Goal: Task Accomplishment & Management: Use online tool/utility

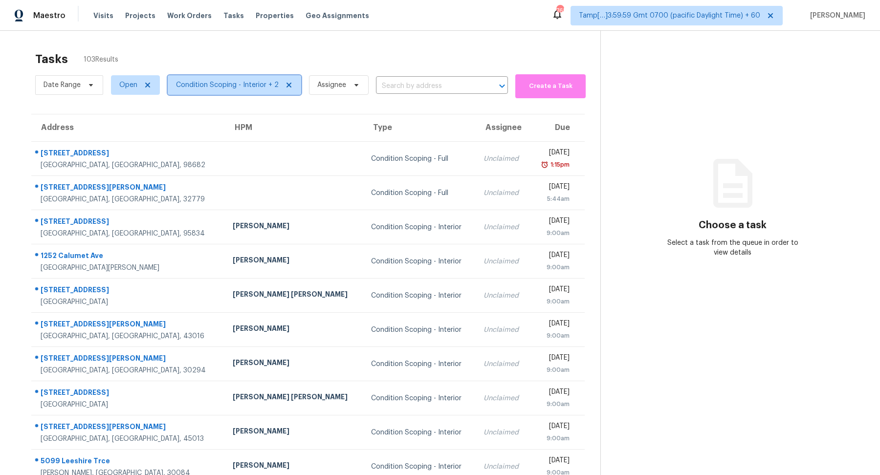
click at [185, 87] on span "Condition Scoping - Interior + 2" at bounding box center [227, 85] width 103 height 10
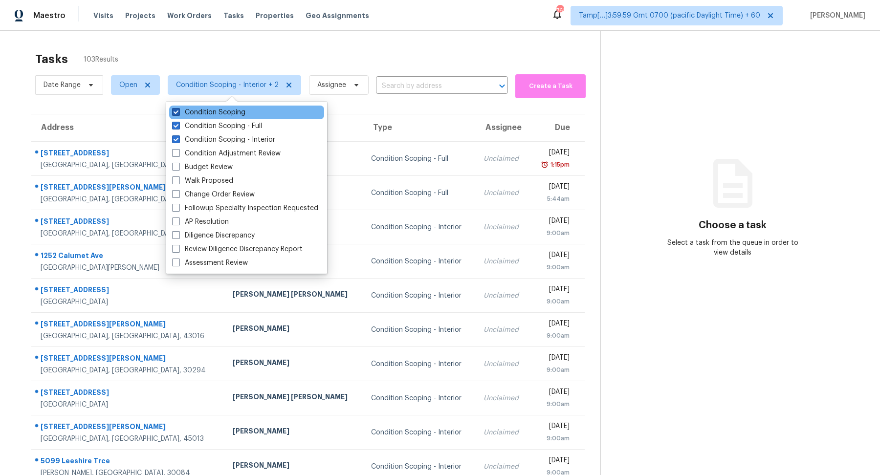
click at [189, 109] on label "Condition Scoping" at bounding box center [208, 113] width 73 height 10
click at [178, 109] on input "Condition Scoping" at bounding box center [175, 111] width 6 height 6
click at [189, 109] on label "Condition Scoping" at bounding box center [208, 113] width 73 height 10
click at [178, 109] on input "Condition Scoping" at bounding box center [175, 111] width 6 height 6
checkbox input "true"
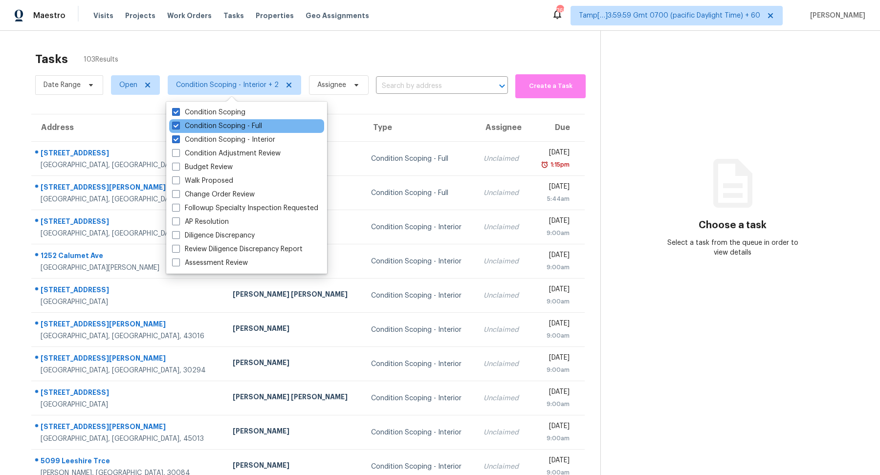
click at [196, 131] on div "Condition Scoping - Full" at bounding box center [246, 126] width 155 height 14
click at [196, 129] on label "Condition Scoping - Full" at bounding box center [217, 126] width 90 height 10
click at [178, 128] on input "Condition Scoping - Full" at bounding box center [175, 124] width 6 height 6
checkbox input "false"
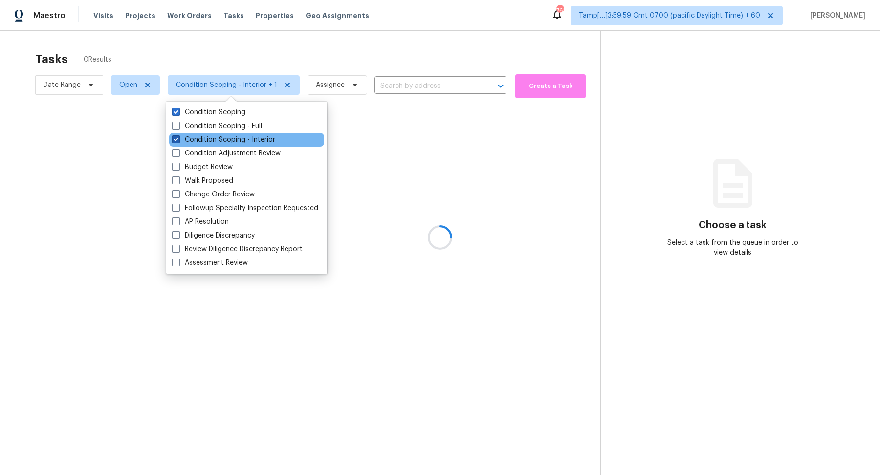
click at [194, 137] on label "Condition Scoping - Interior" at bounding box center [223, 140] width 103 height 10
click at [178, 137] on input "Condition Scoping - Interior" at bounding box center [175, 138] width 6 height 6
checkbox input "false"
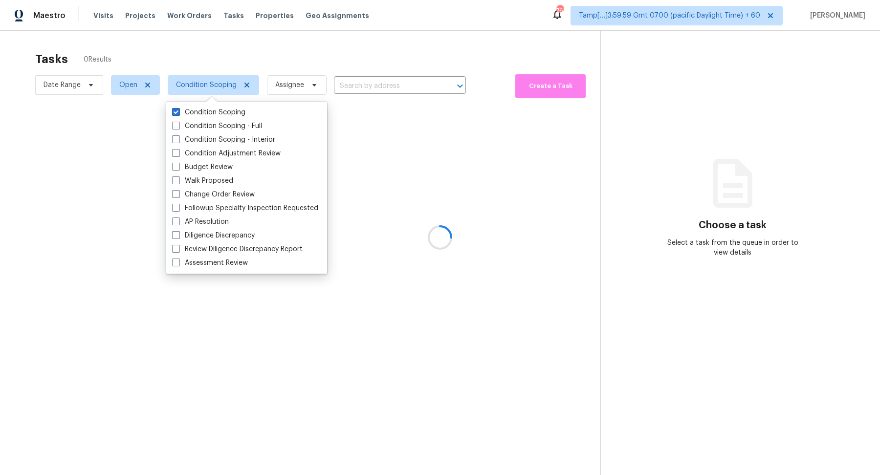
click at [303, 45] on div at bounding box center [440, 237] width 880 height 475
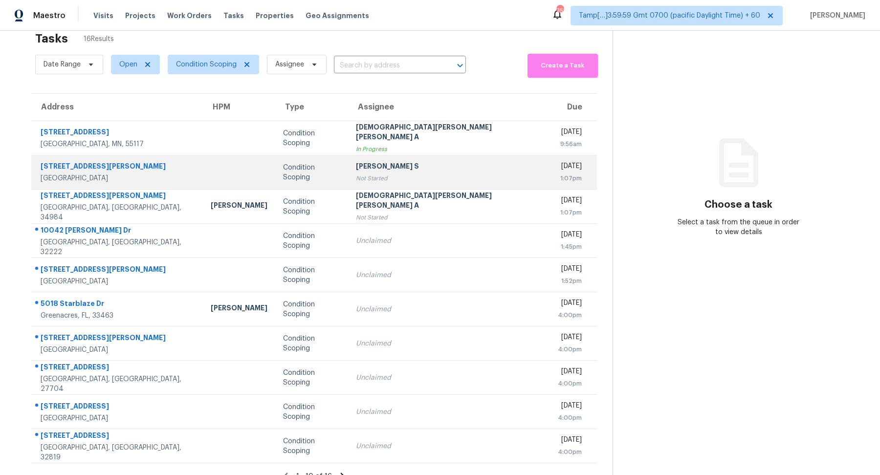
scroll to position [34, 0]
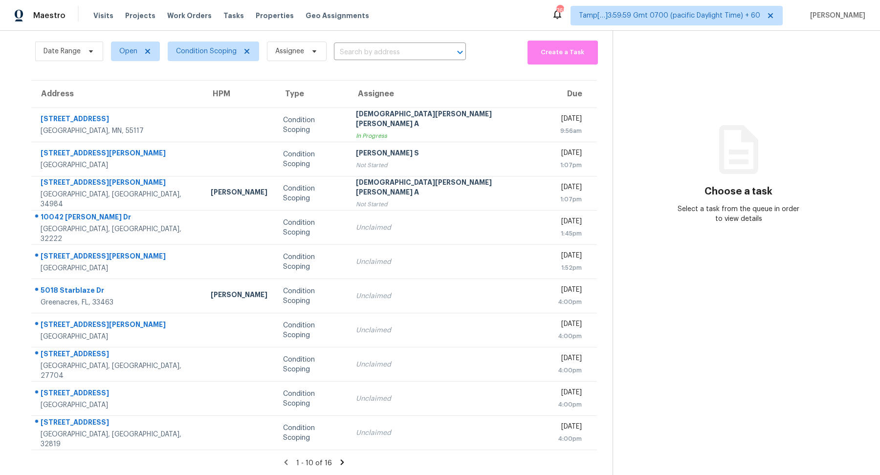
click at [341, 460] on icon at bounding box center [342, 461] width 3 height 5
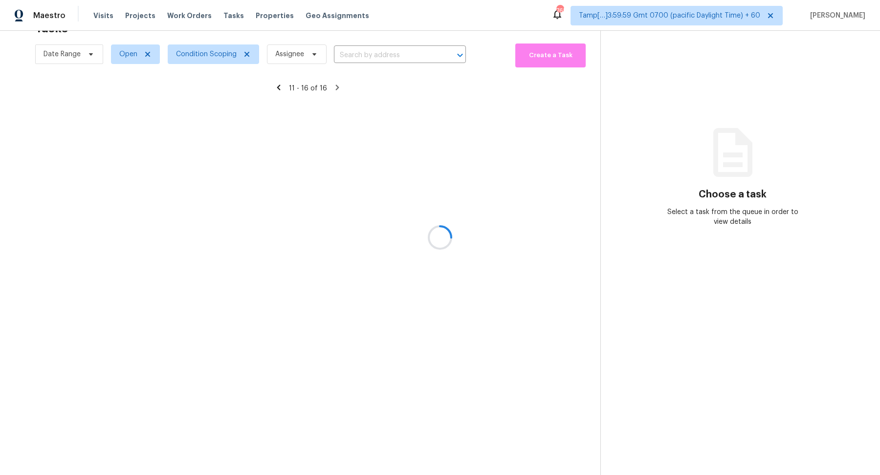
scroll to position [30, 0]
